Goal: Transaction & Acquisition: Purchase product/service

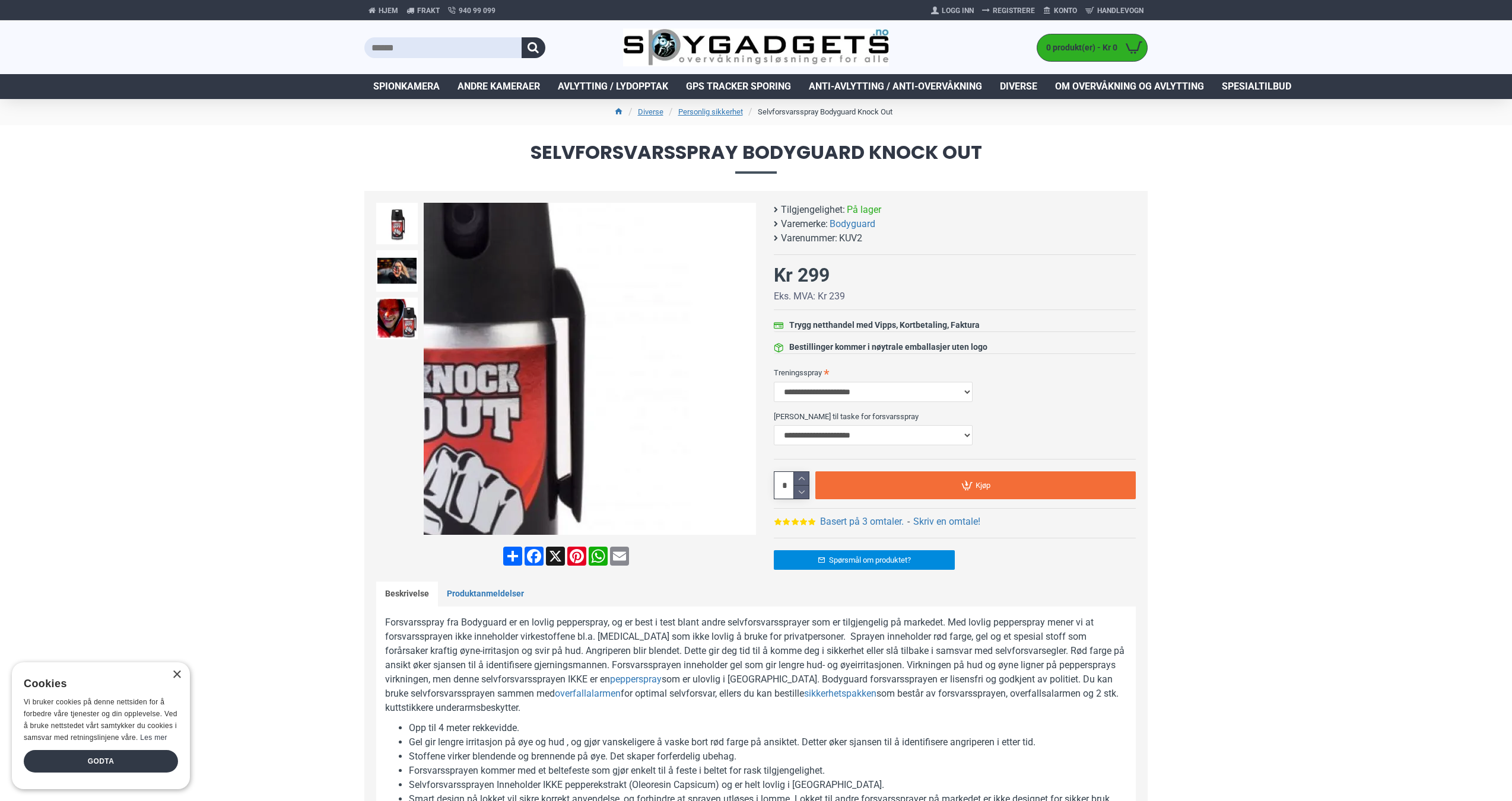
click at [747, 367] on div "Next slide" at bounding box center [745, 369] width 21 height 21
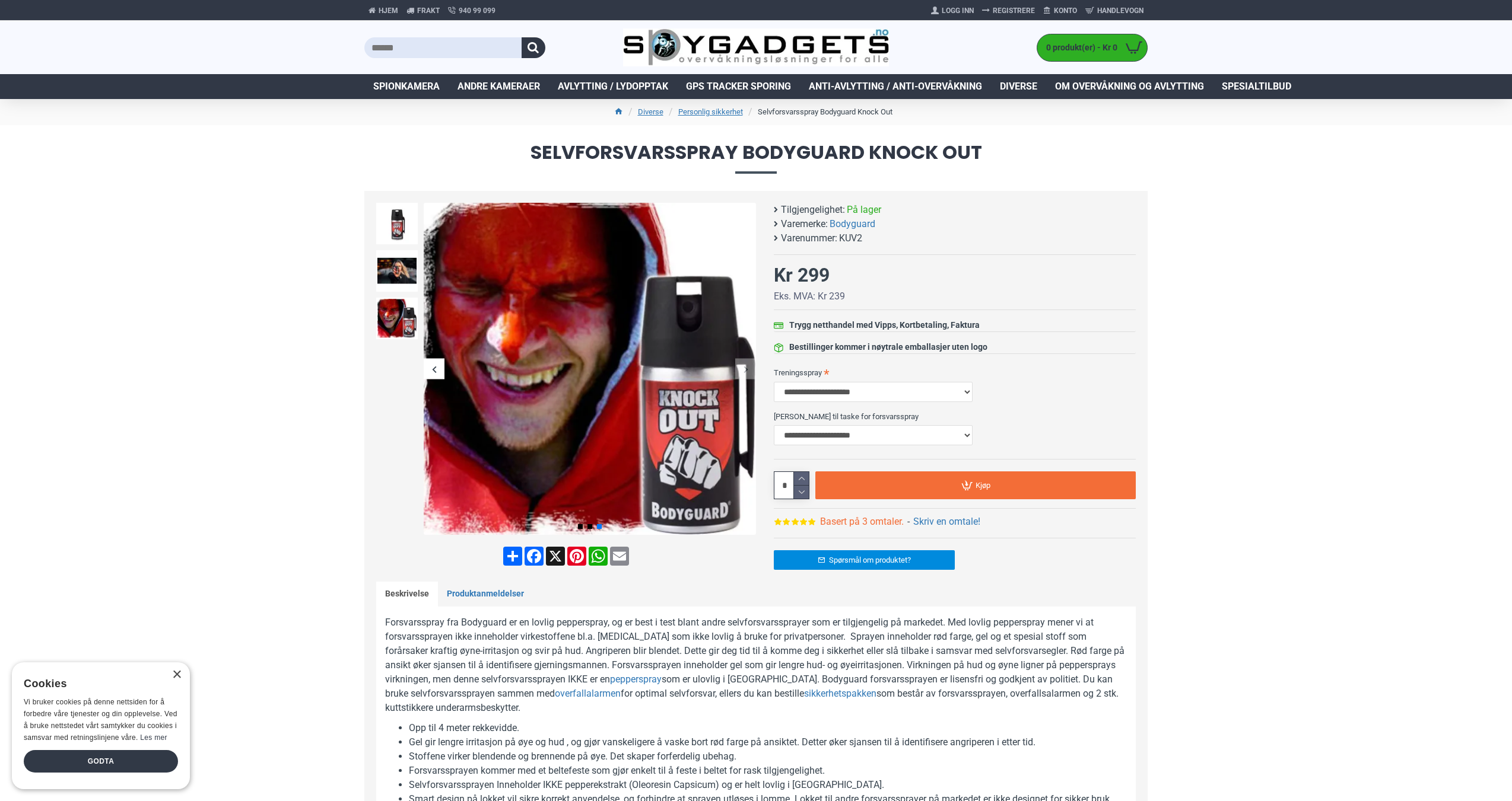
click at [862, 519] on link "Basert på 3 omtaler." at bounding box center [862, 522] width 84 height 14
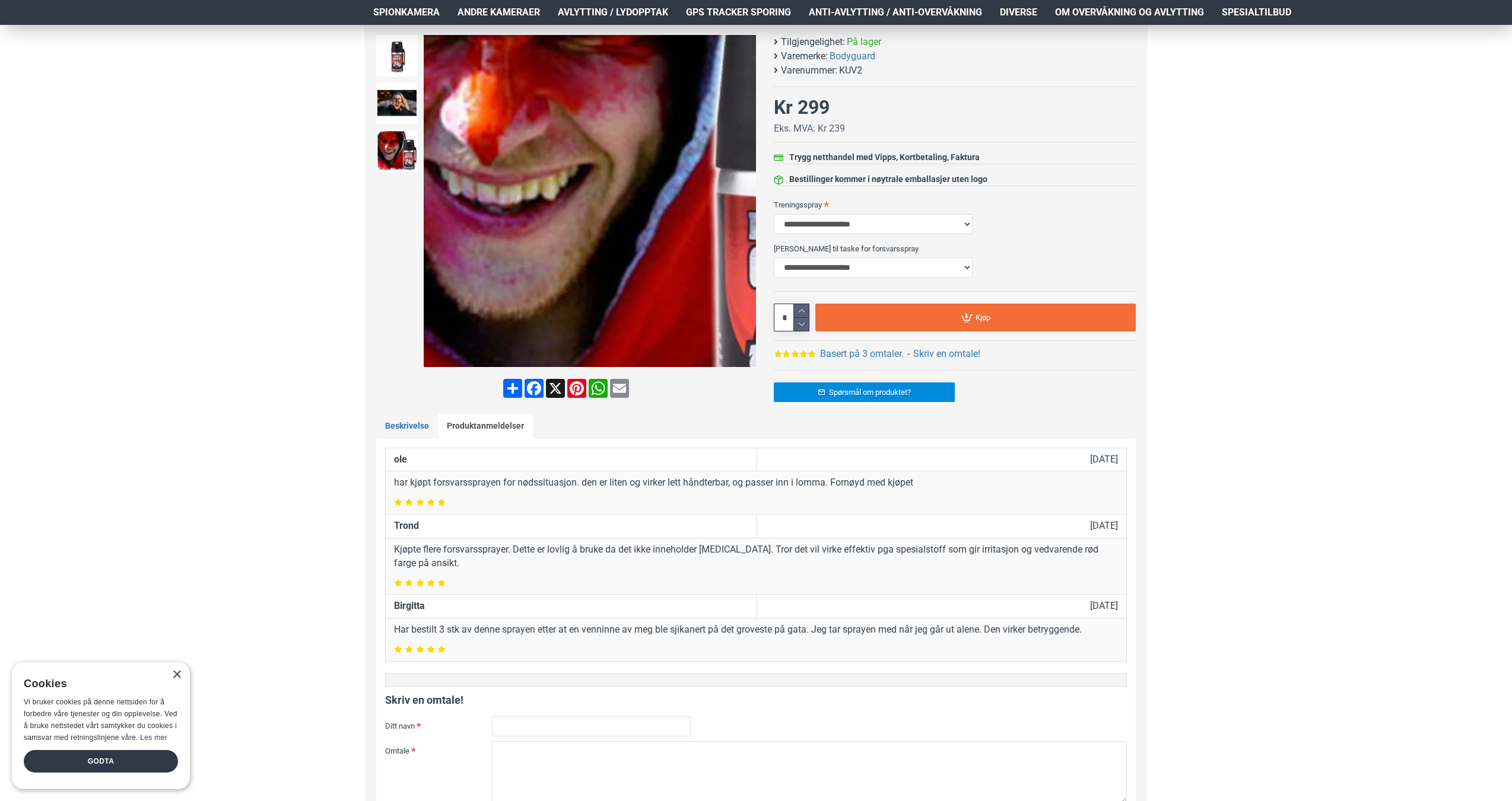
scroll to position [30, 0]
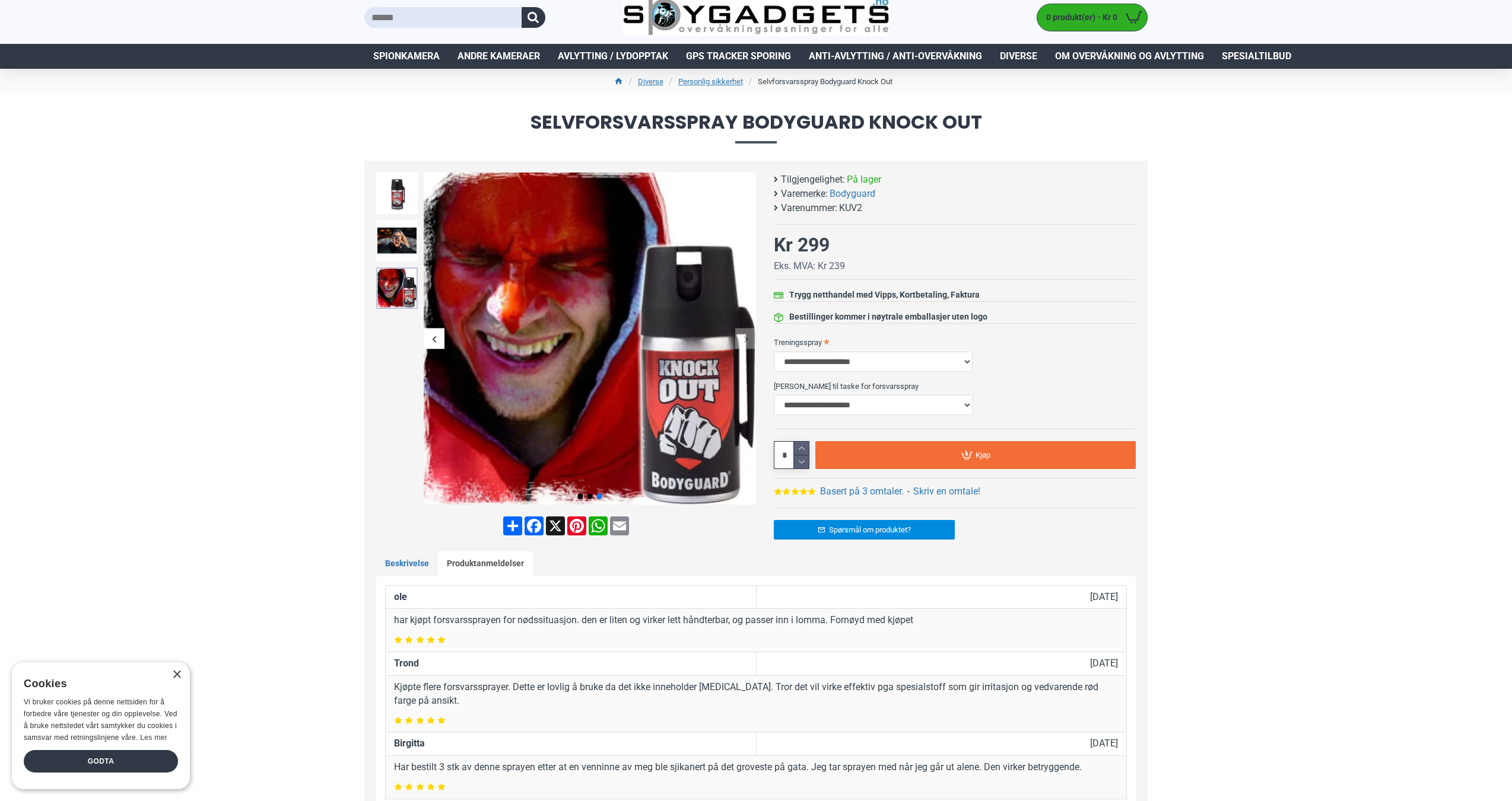
click at [396, 300] on img at bounding box center [397, 288] width 42 height 42
click at [403, 251] on img at bounding box center [397, 241] width 42 height 42
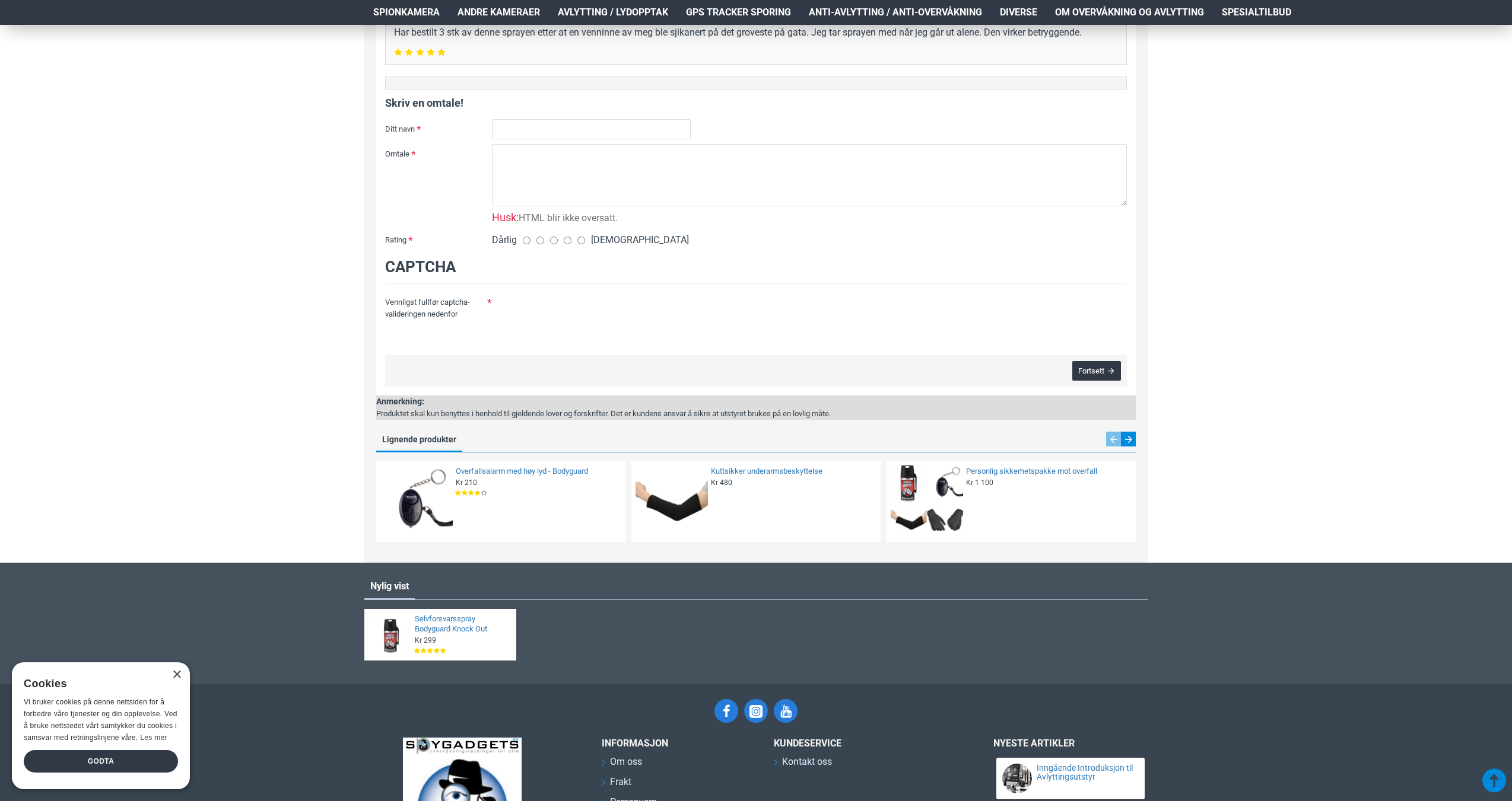
scroll to position [801, 0]
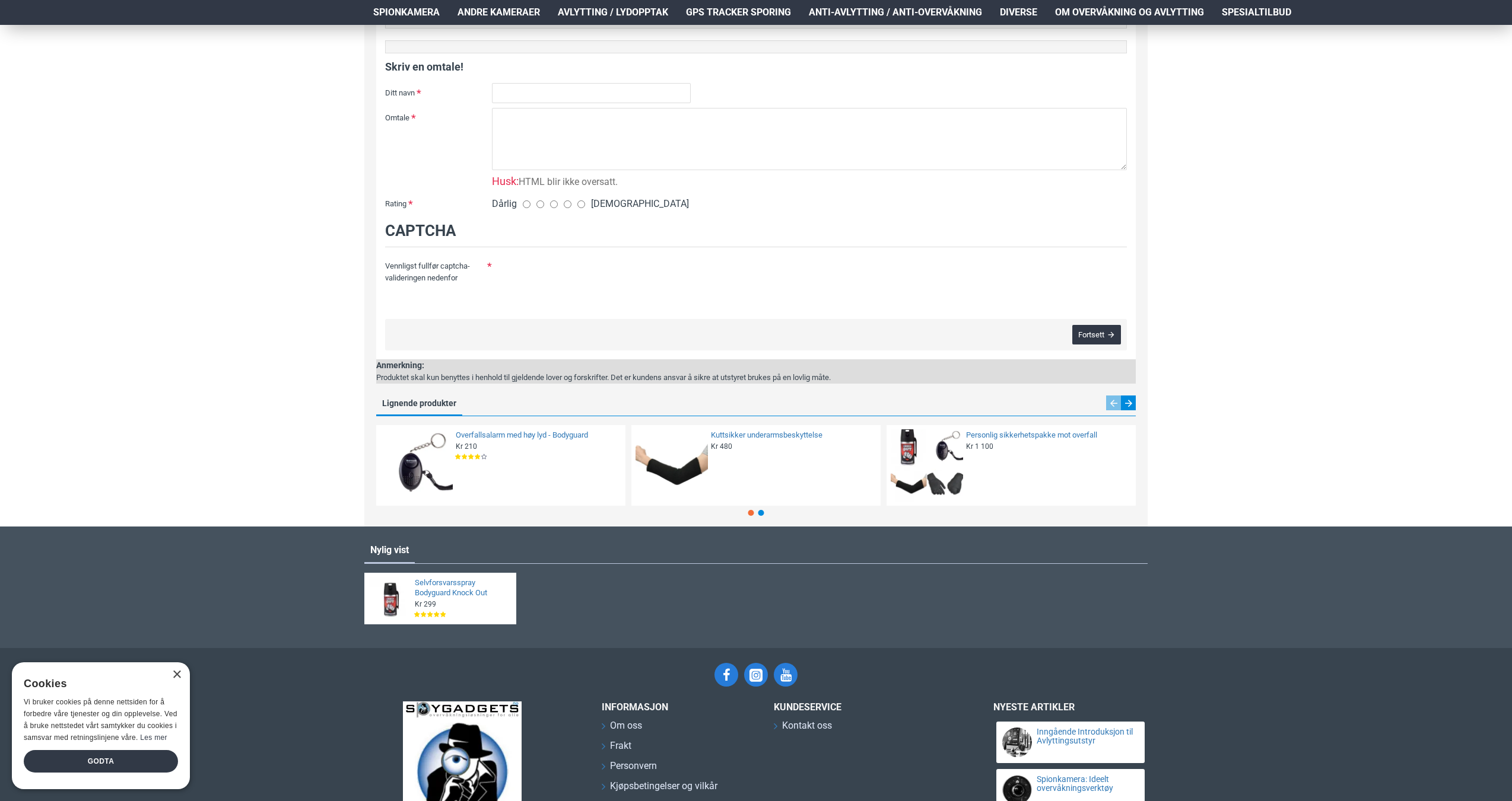
click at [920, 466] on img at bounding box center [927, 465] width 72 height 72
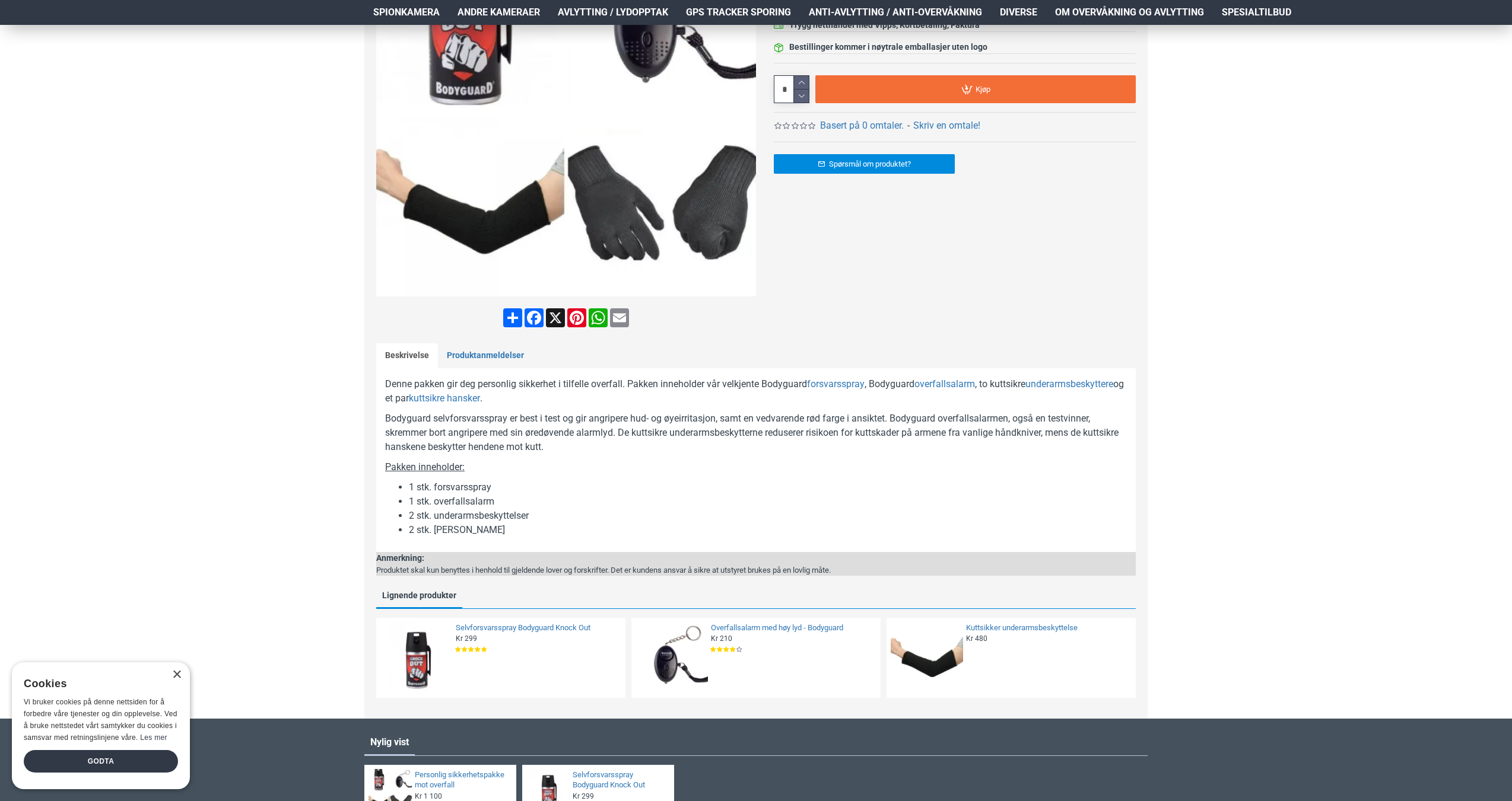
scroll to position [297, 0]
